Goal: Task Accomplishment & Management: Manage account settings

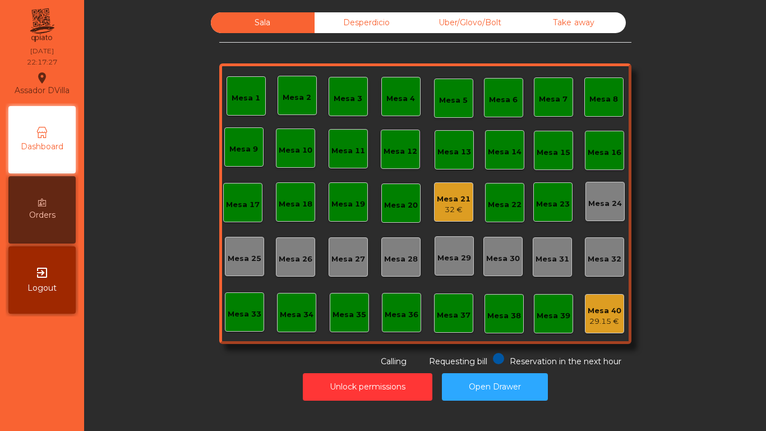
click at [111, 396] on div "Sala Desperdicio Uber/Glovo/Bolt Take away Mesa 1 Mesa 2 Mesa 3 Mesa 4 Mesa 5 M…" at bounding box center [425, 209] width 668 height 394
click at [441, 200] on div "Mesa 21" at bounding box center [454, 198] width 34 height 11
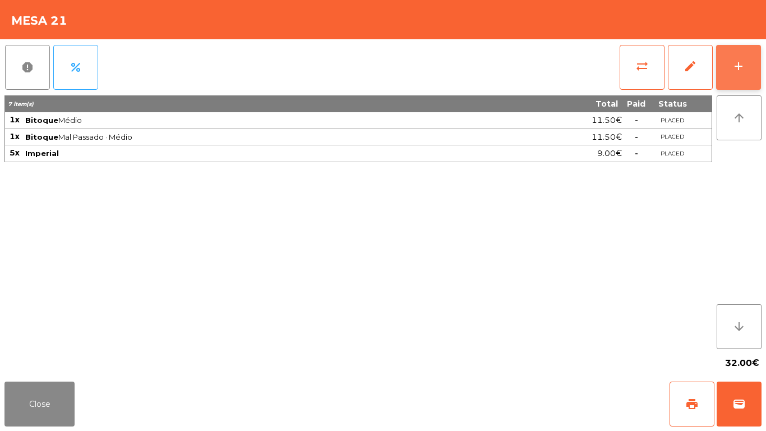
click at [743, 66] on div "add" at bounding box center [738, 65] width 13 height 13
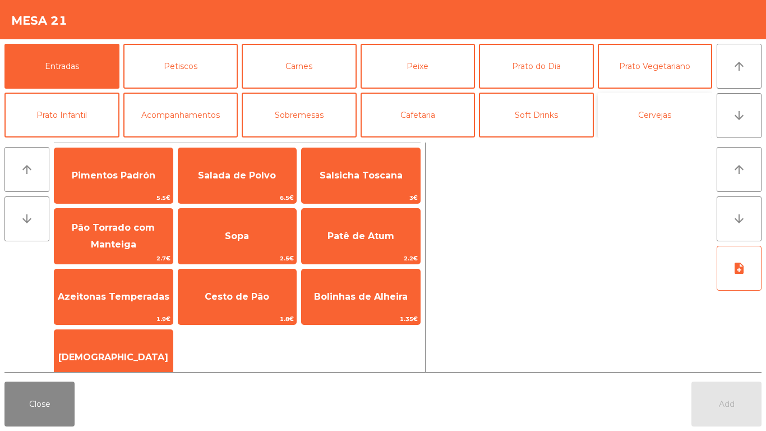
click at [617, 99] on button "Cervejas" at bounding box center [655, 115] width 115 height 45
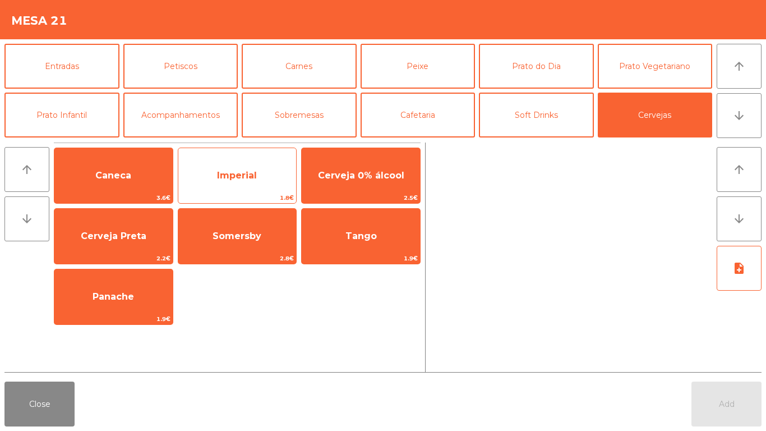
click at [221, 163] on span "Imperial" at bounding box center [237, 175] width 118 height 30
click at [225, 162] on span "Imperial" at bounding box center [237, 175] width 118 height 30
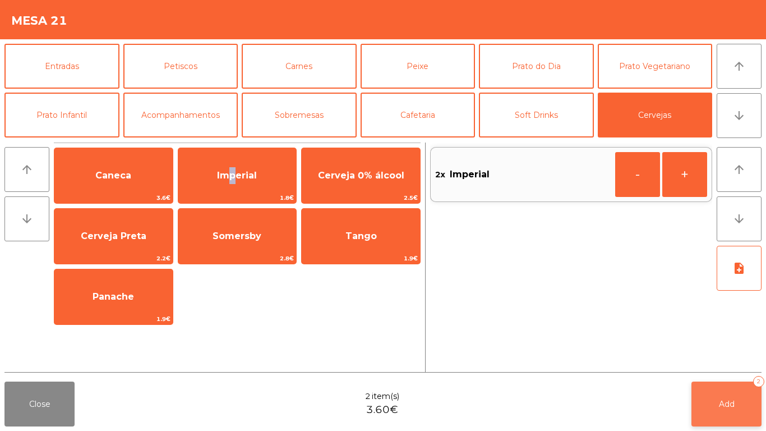
click at [727, 402] on span "Add" at bounding box center [727, 404] width 16 height 10
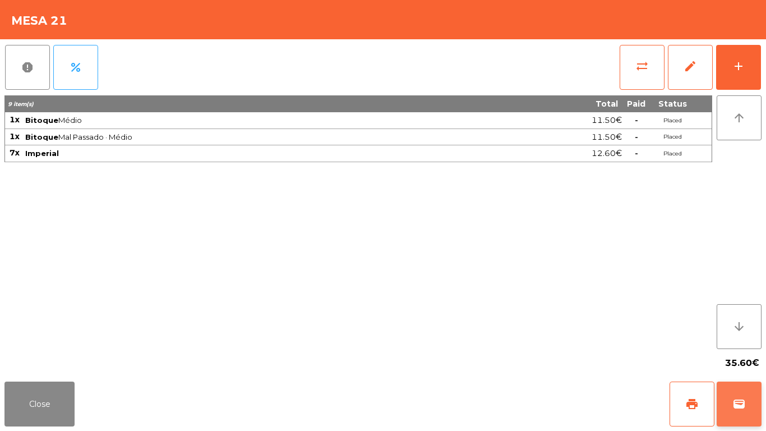
click at [721, 398] on button "wallet" at bounding box center [739, 403] width 45 height 45
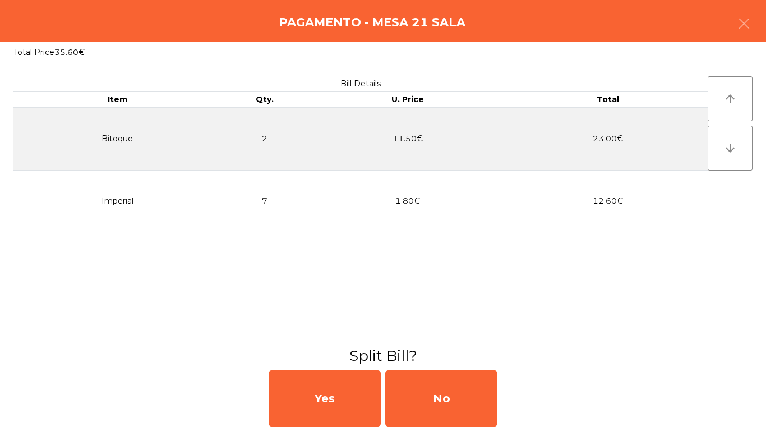
click at [751, 20] on button "button" at bounding box center [743, 25] width 31 height 34
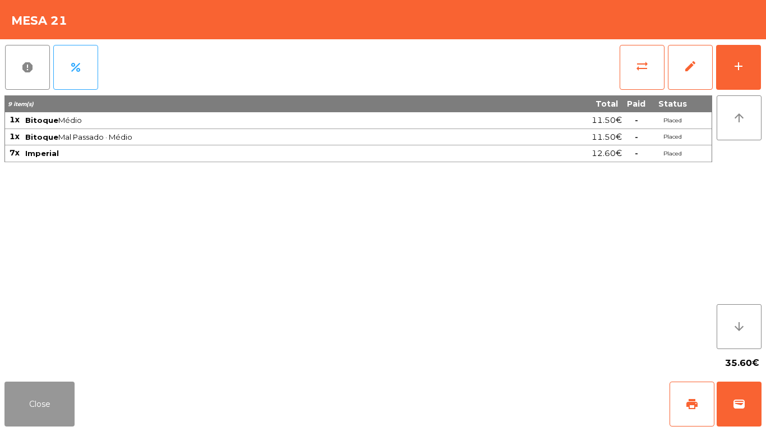
drag, startPoint x: 13, startPoint y: 423, endPoint x: 41, endPoint y: 404, distance: 33.6
click at [33, 408] on button "Close" at bounding box center [39, 403] width 70 height 45
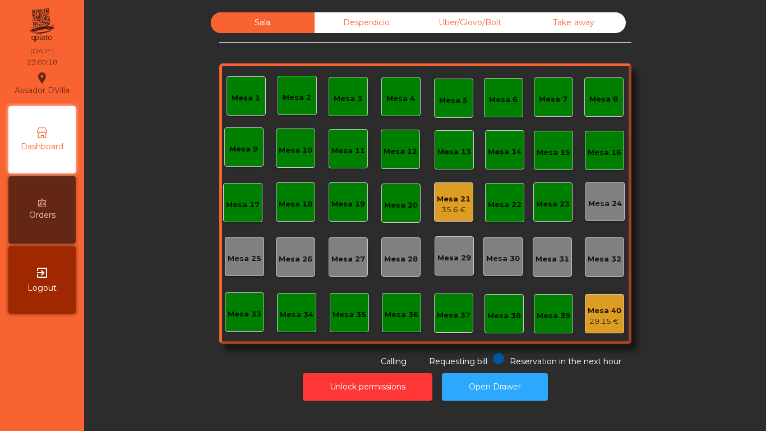
drag, startPoint x: 41, startPoint y: 404, endPoint x: 256, endPoint y: 382, distance: 215.4
click at [42, 404] on nav "Assador DVilla location_on [DATE] 23:00:18 Dashboard Orders exit_to_app Logout" at bounding box center [42, 215] width 84 height 431
click at [473, 398] on button "Open Drawer" at bounding box center [495, 386] width 106 height 27
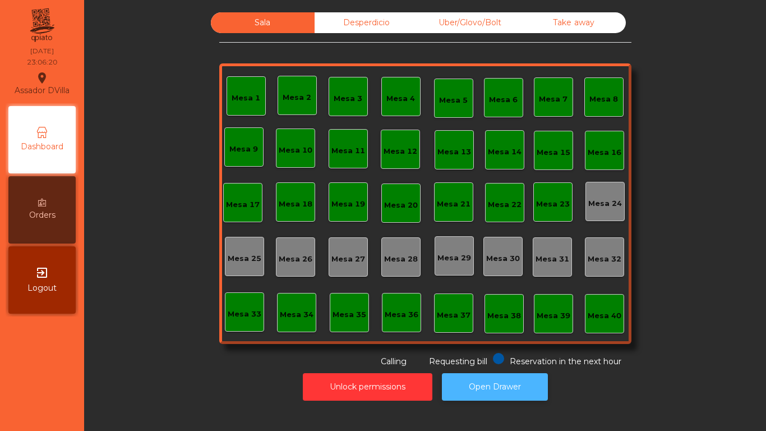
click at [497, 383] on button "Open Drawer" at bounding box center [495, 386] width 106 height 27
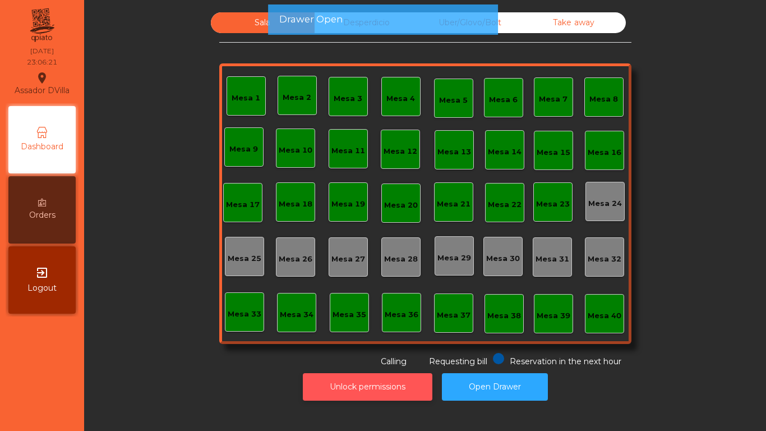
click at [365, 388] on button "Unlock permissions" at bounding box center [368, 386] width 130 height 27
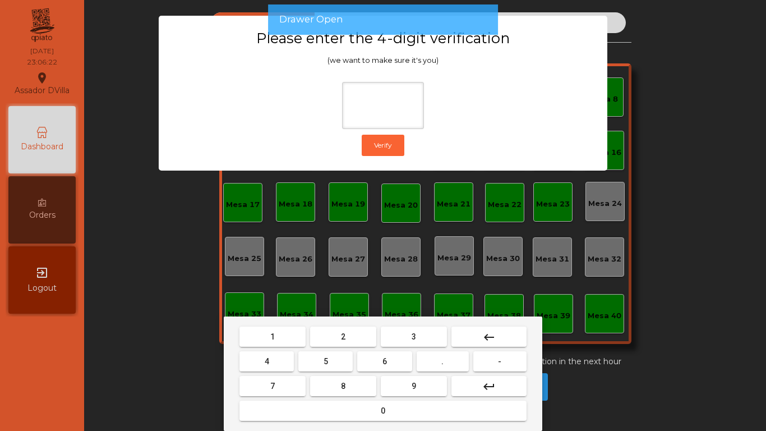
click at [345, 336] on span "2" at bounding box center [343, 336] width 4 height 9
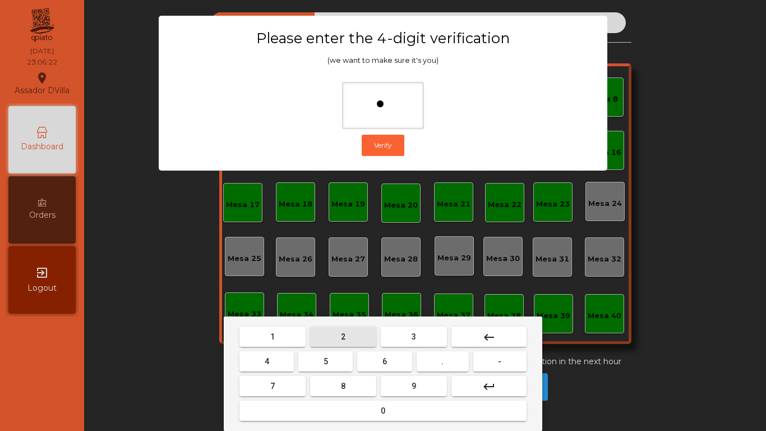
click at [284, 354] on button "4" at bounding box center [266, 361] width 54 height 20
drag, startPoint x: 408, startPoint y: 356, endPoint x: 402, endPoint y: 388, distance: 33.0
click at [407, 359] on button "6" at bounding box center [384, 361] width 54 height 20
click at [404, 391] on button "9" at bounding box center [414, 386] width 66 height 20
type input "****"
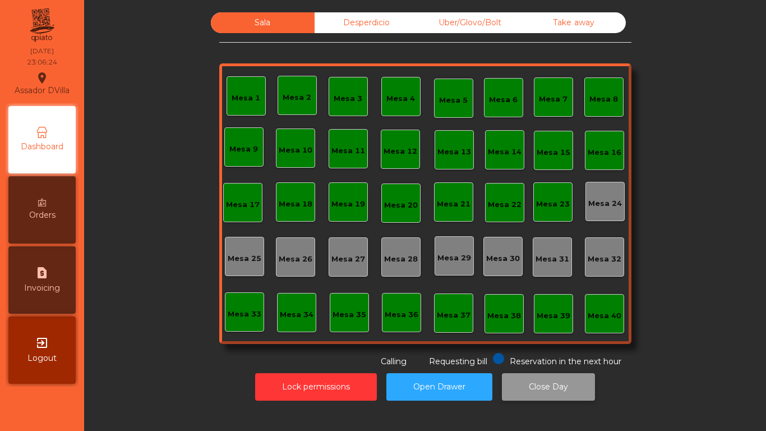
click at [560, 395] on button "Close Day" at bounding box center [548, 386] width 93 height 27
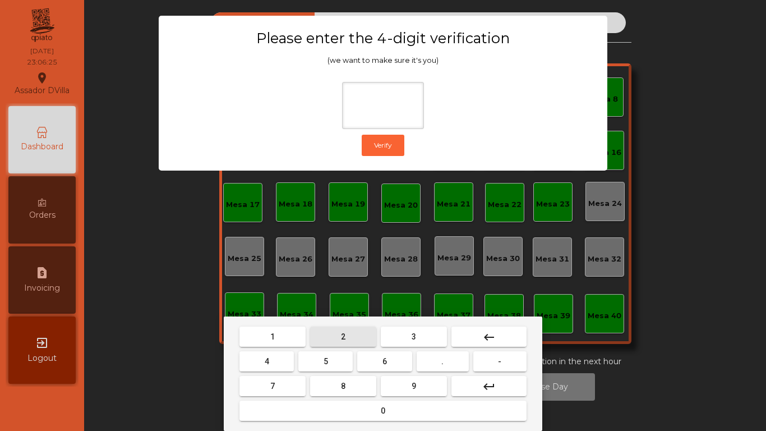
drag, startPoint x: 352, startPoint y: 341, endPoint x: 291, endPoint y: 350, distance: 61.3
click at [347, 341] on button "2" at bounding box center [343, 336] width 66 height 20
click at [291, 350] on mat-keyboard-key "4" at bounding box center [266, 361] width 59 height 25
click at [285, 361] on button "4" at bounding box center [266, 361] width 54 height 20
click at [387, 363] on button "6" at bounding box center [384, 361] width 54 height 20
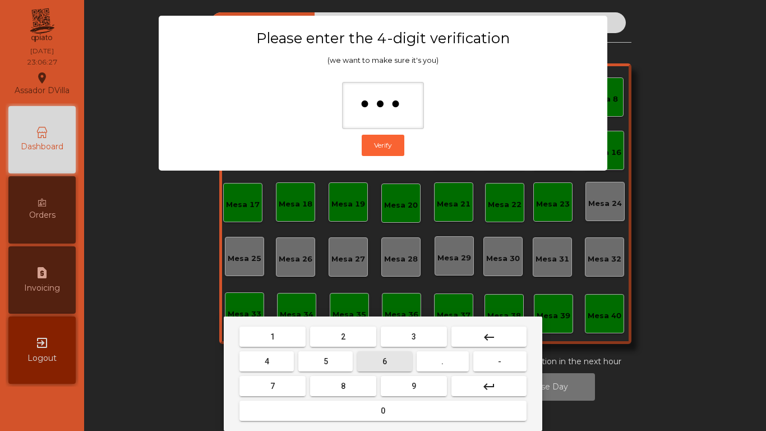
click at [416, 380] on button "9" at bounding box center [414, 386] width 66 height 20
type input "****"
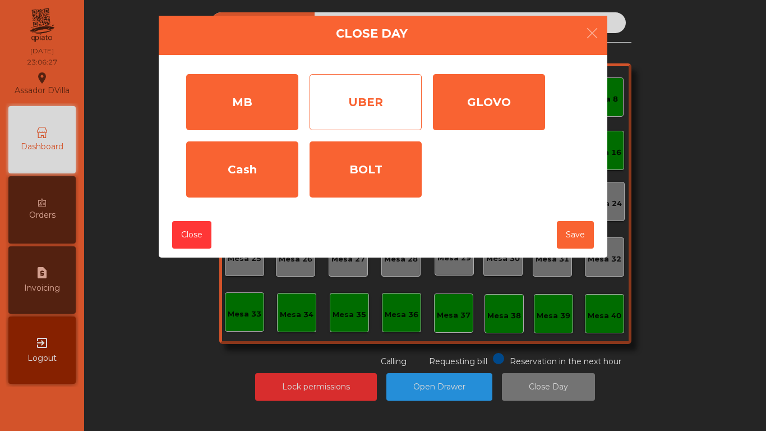
drag, startPoint x: 288, startPoint y: 119, endPoint x: 378, endPoint y: 113, distance: 89.9
click at [295, 117] on div "MB" at bounding box center [242, 102] width 112 height 56
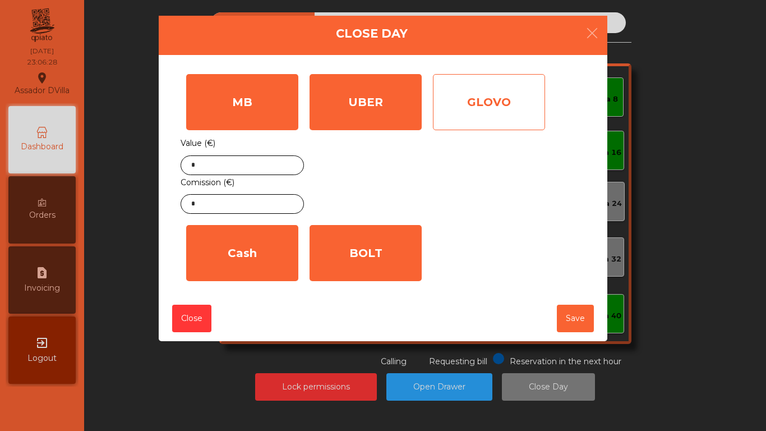
click at [396, 117] on div "UBER" at bounding box center [366, 102] width 112 height 56
click at [534, 116] on div "GLOVO" at bounding box center [489, 102] width 112 height 56
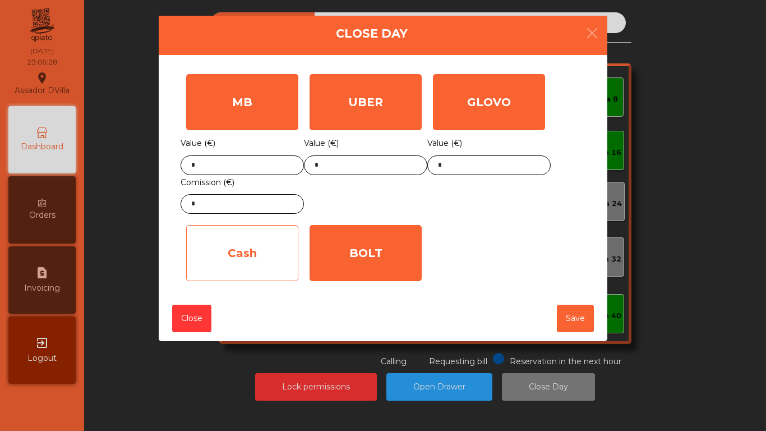
drag, startPoint x: 367, startPoint y: 246, endPoint x: 290, endPoint y: 265, distance: 78.5
click at [364, 248] on div "BOLT" at bounding box center [366, 253] width 112 height 56
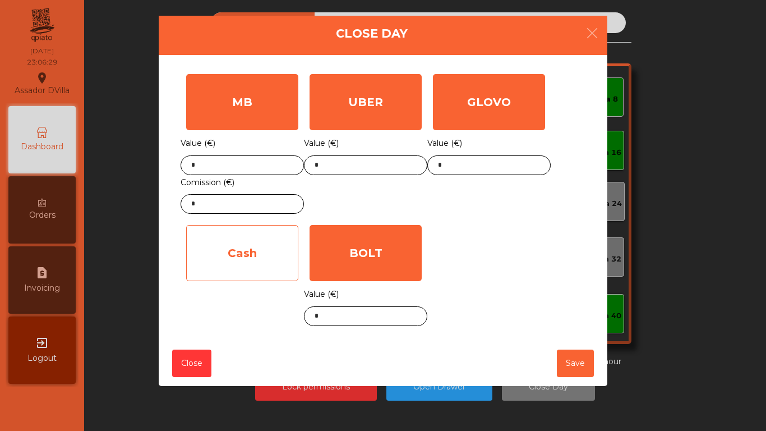
click at [287, 265] on div "Cash" at bounding box center [242, 253] width 112 height 56
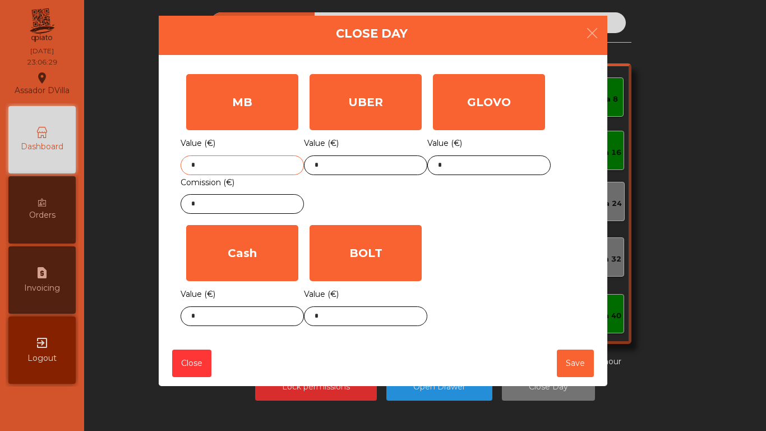
click at [244, 176] on div "Value (€) * Comission (€) *" at bounding box center [242, 175] width 123 height 78
click at [247, 160] on input "*" at bounding box center [242, 165] width 123 height 20
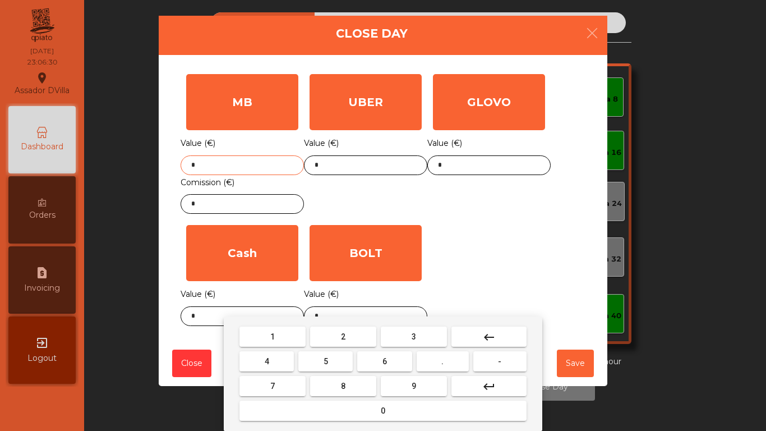
click at [247, 160] on input "*" at bounding box center [242, 165] width 123 height 20
type input "*****"
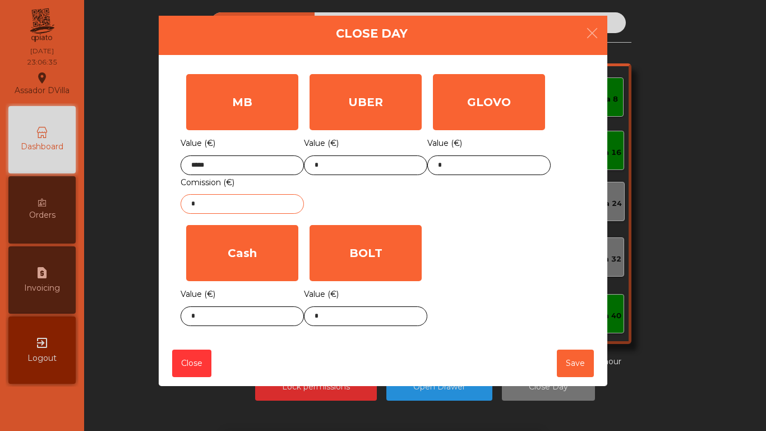
click at [275, 206] on input "*" at bounding box center [242, 204] width 123 height 20
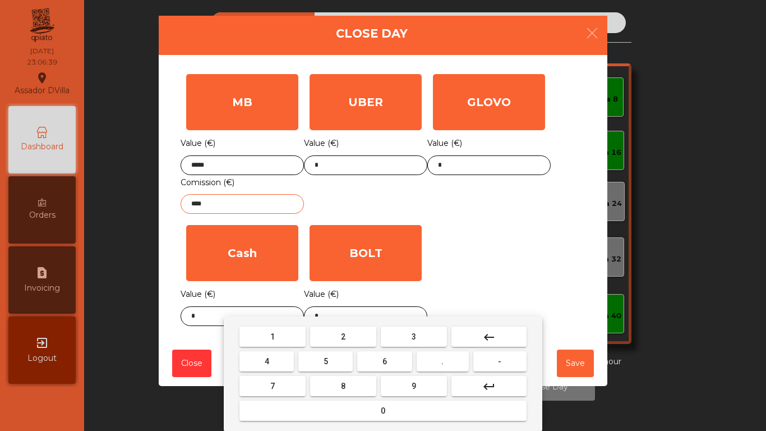
type input "****"
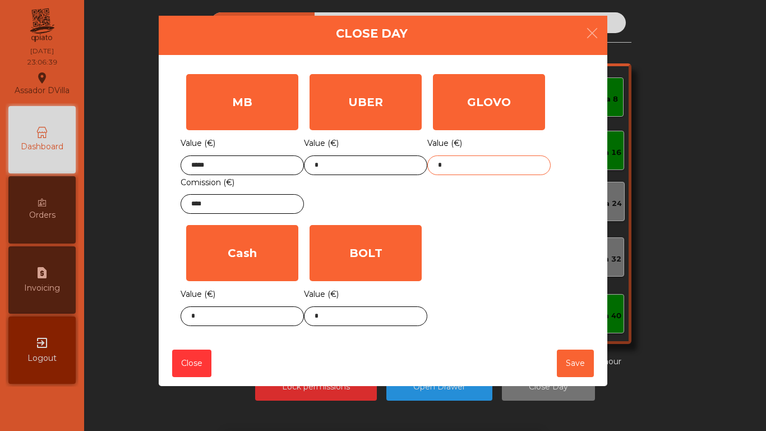
click at [462, 159] on input "*" at bounding box center [488, 165] width 123 height 20
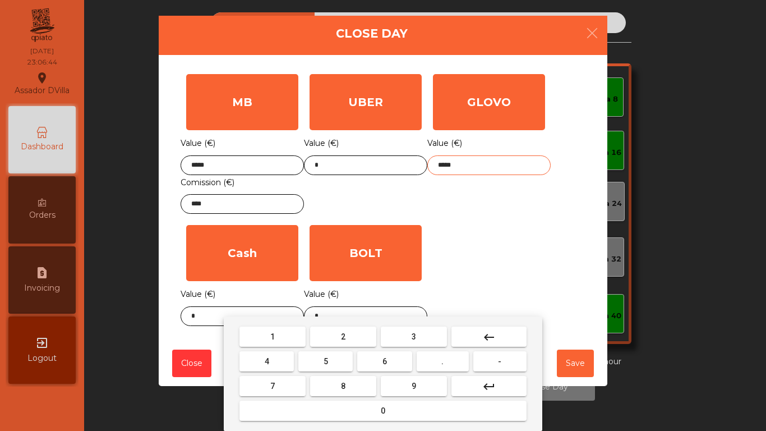
type input "*****"
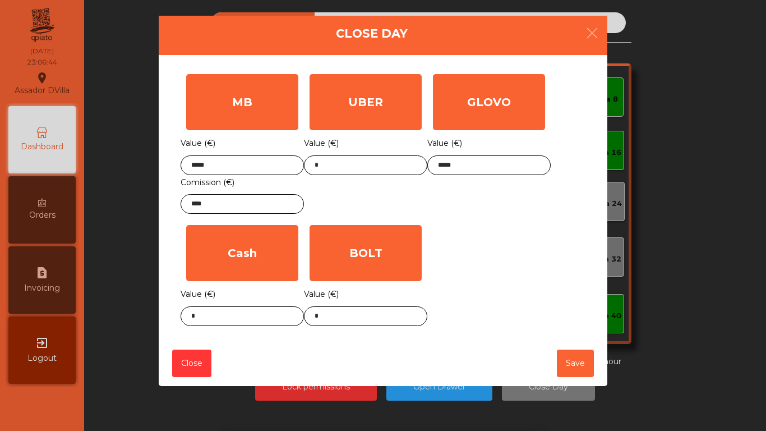
click at [501, 195] on div "GLOVO Value (€) *****" at bounding box center [488, 143] width 123 height 151
click at [213, 318] on body "Assador DVilla location_on [DATE] 23:06:45 Dashboard Orders request_page Invoic…" at bounding box center [383, 215] width 766 height 431
click at [213, 318] on div "1 2 3 keyboard_backspace 4 5 6 . - 7 8 9 keyboard_return 0" at bounding box center [383, 373] width 766 height 114
click at [225, 322] on body "Assador DVilla location_on [DATE] 23:06:46 Dashboard Orders request_page Invoic…" at bounding box center [383, 215] width 766 height 431
click at [202, 316] on div "1 2 3 keyboard_backspace 4 5 6 . - 7 8 9 keyboard_return 0" at bounding box center [383, 373] width 766 height 114
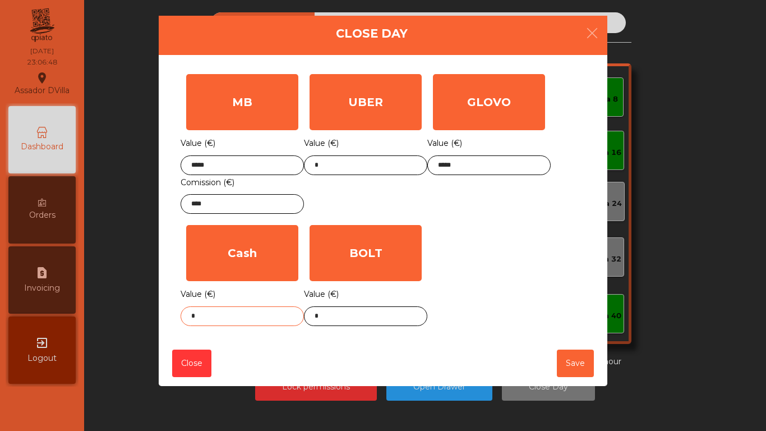
click at [202, 316] on body "Assador DVilla location_on [DATE] 23:06:48 Dashboard Orders request_page Invoic…" at bounding box center [383, 215] width 766 height 431
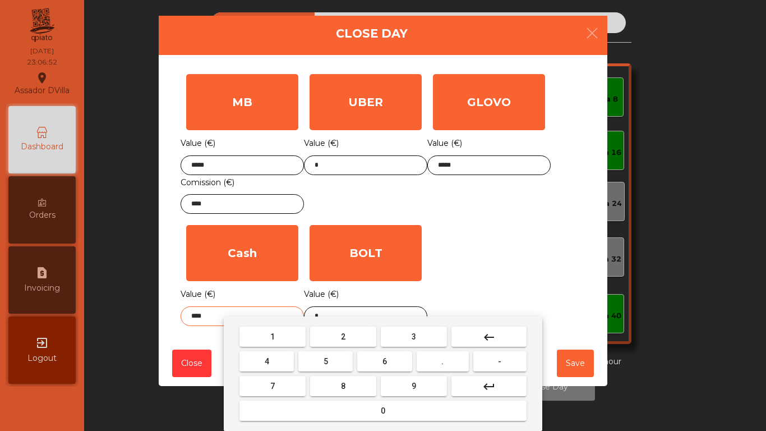
type input "****"
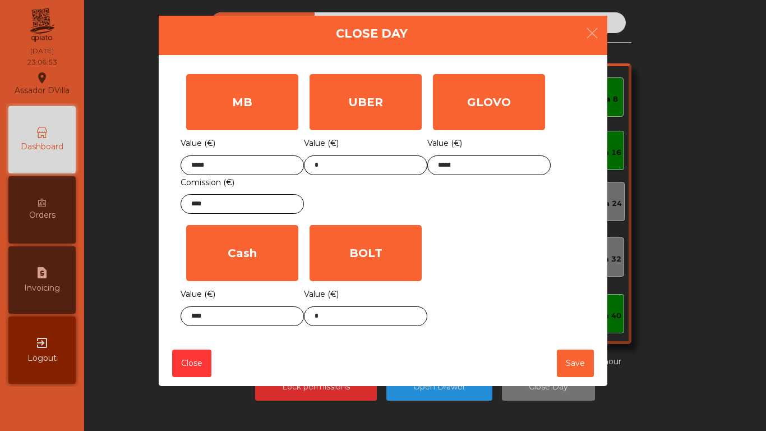
click at [470, 258] on div "MB Value (€) ***** Comission (€) **** UBER Value (€) * GLOVO Value (€) ***** Ca…" at bounding box center [383, 199] width 405 height 263
click at [567, 368] on button "Save" at bounding box center [575, 362] width 37 height 27
